Goal: Communication & Community: Answer question/provide support

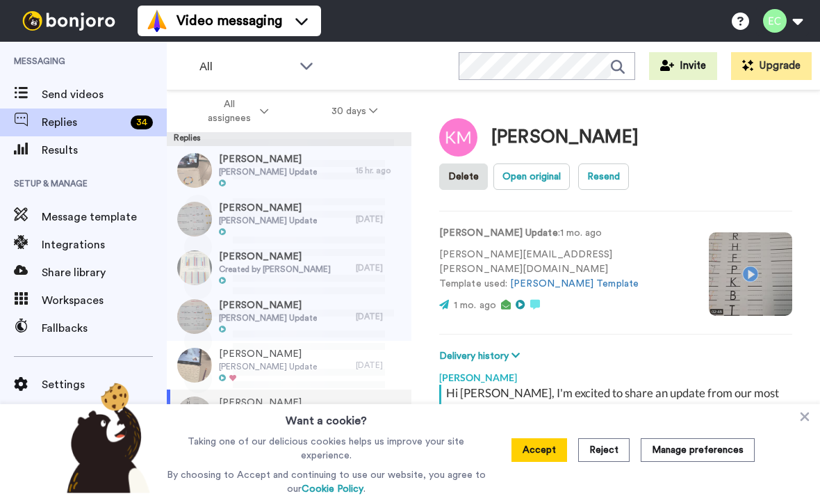
scroll to position [49, 0]
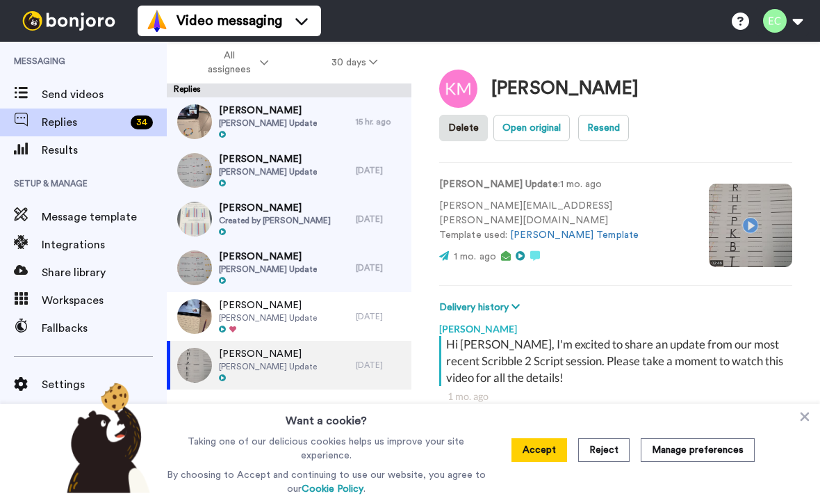
click at [307, 124] on span "[PERSON_NAME] Update" at bounding box center [268, 122] width 98 height 11
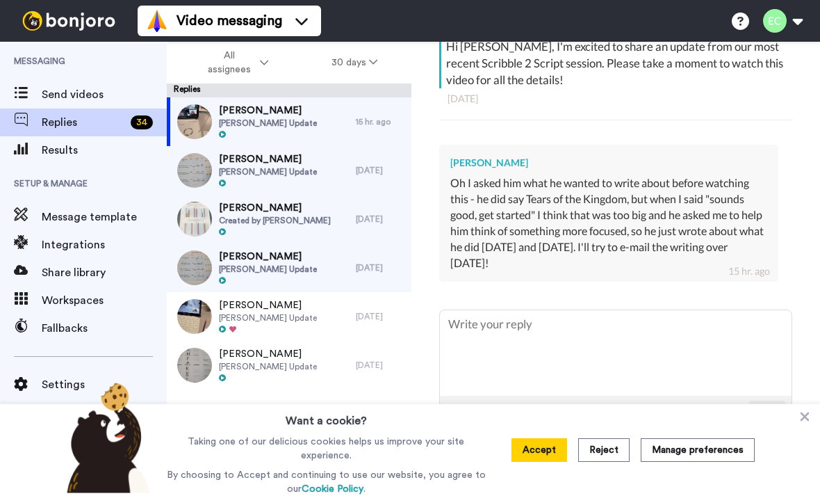
scroll to position [298, 0]
click at [530, 344] on textarea at bounding box center [616, 353] width 352 height 86
type textarea "x"
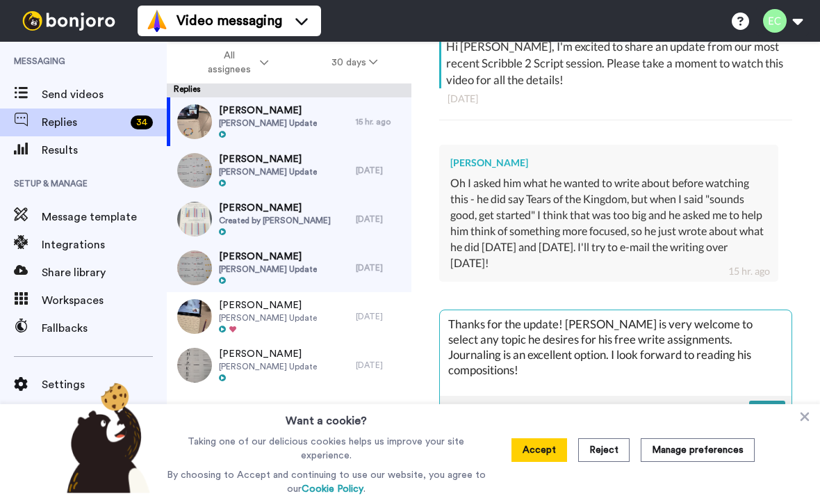
type textarea "Thanks for the update! [PERSON_NAME] is very welcome to select any topic he des…"
click at [774, 406] on img at bounding box center [768, 411] width 15 height 11
type textarea "x"
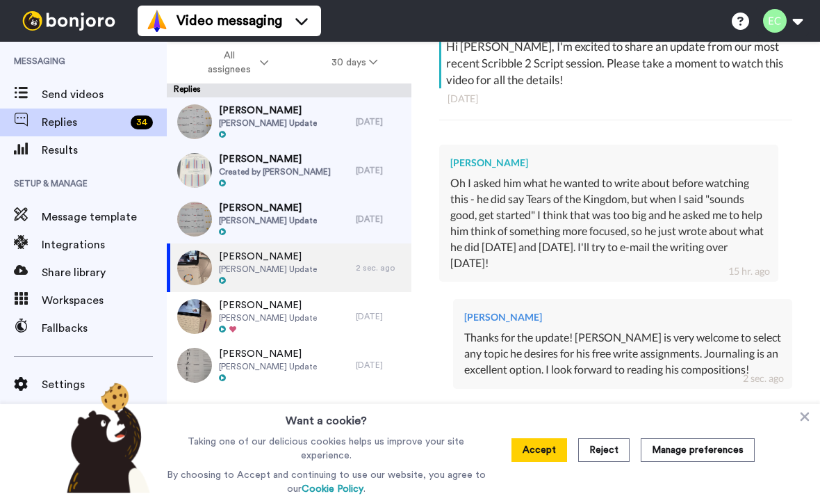
click at [287, 117] on span "[PERSON_NAME]" at bounding box center [268, 111] width 98 height 14
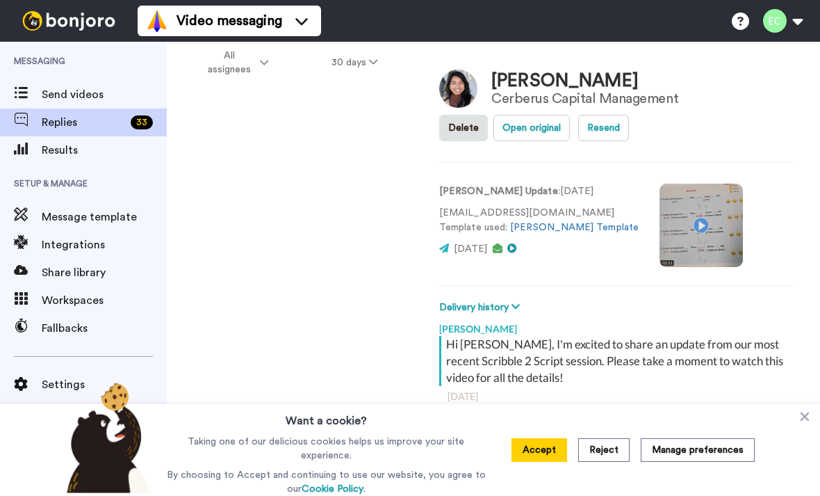
type textarea "x"
